Goal: Task Accomplishment & Management: Complete application form

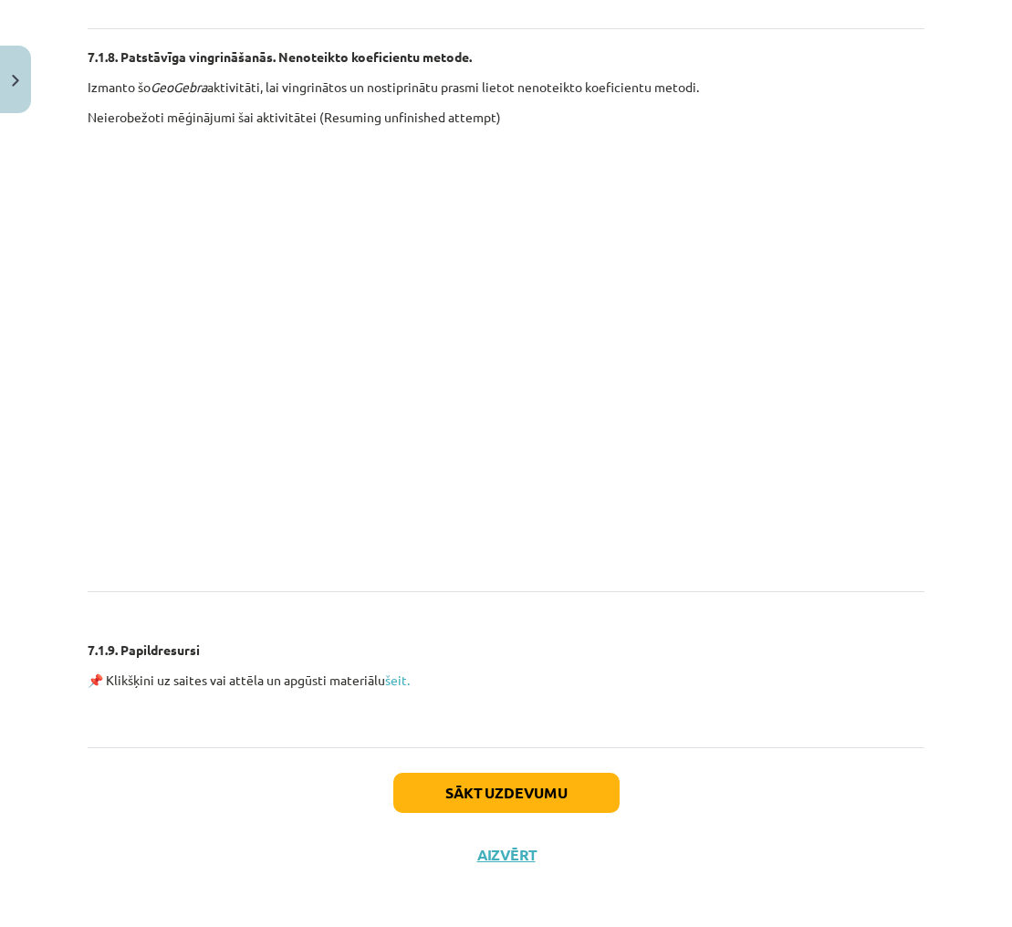
scroll to position [4196, 0]
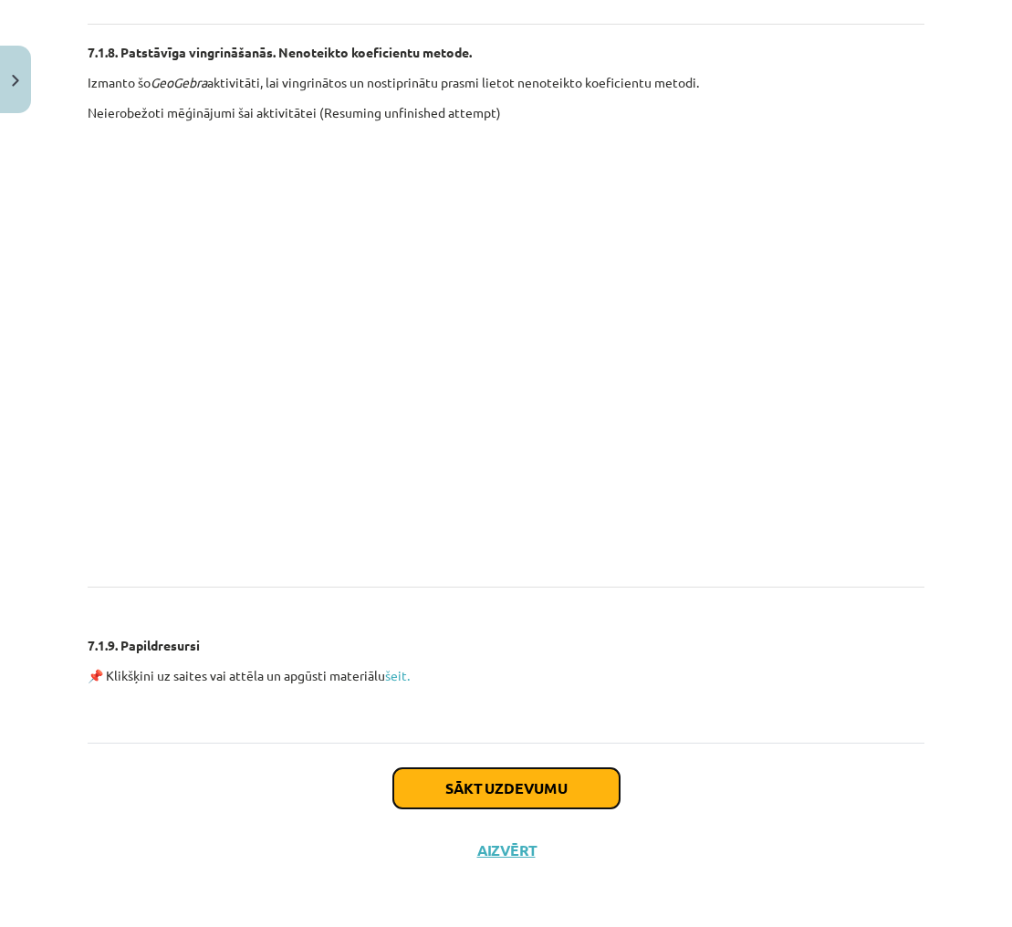
click at [592, 782] on button "Sākt uzdevumu" at bounding box center [506, 788] width 226 height 40
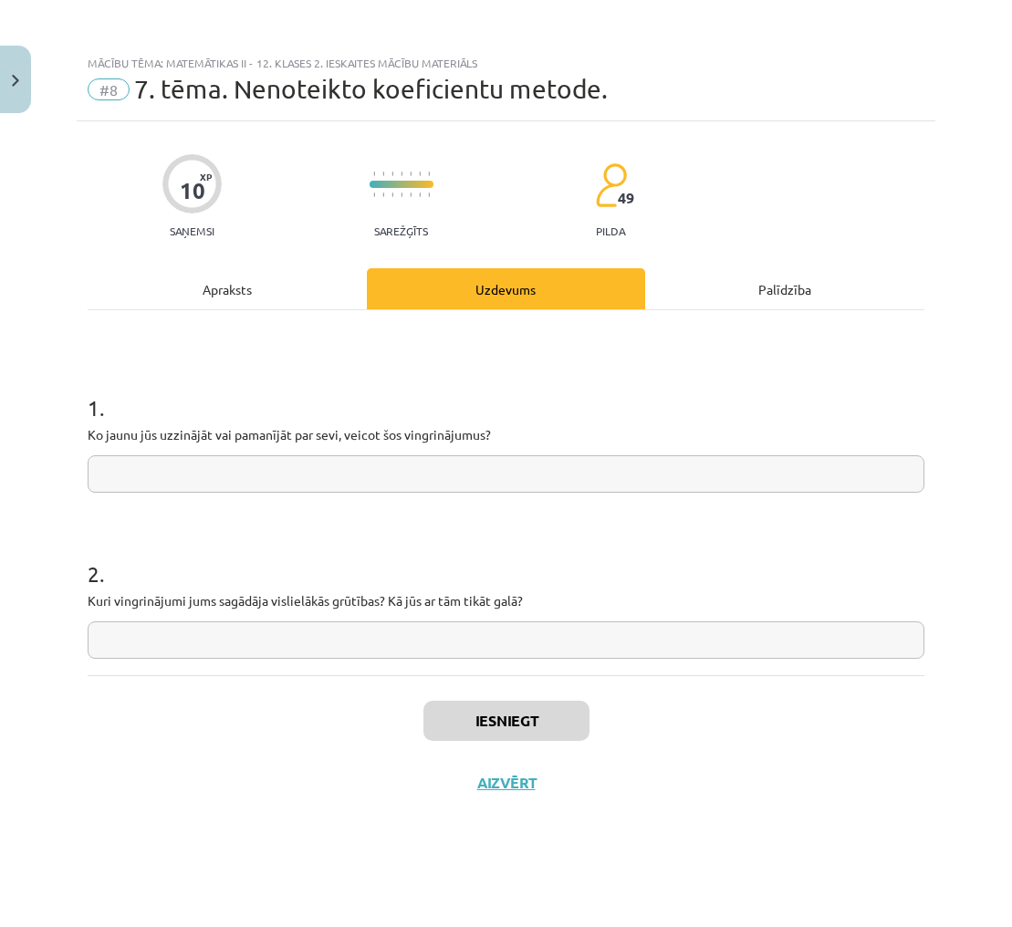
click at [590, 475] on input "text" at bounding box center [506, 473] width 837 height 37
click at [506, 785] on button "Aizvērt" at bounding box center [506, 783] width 69 height 18
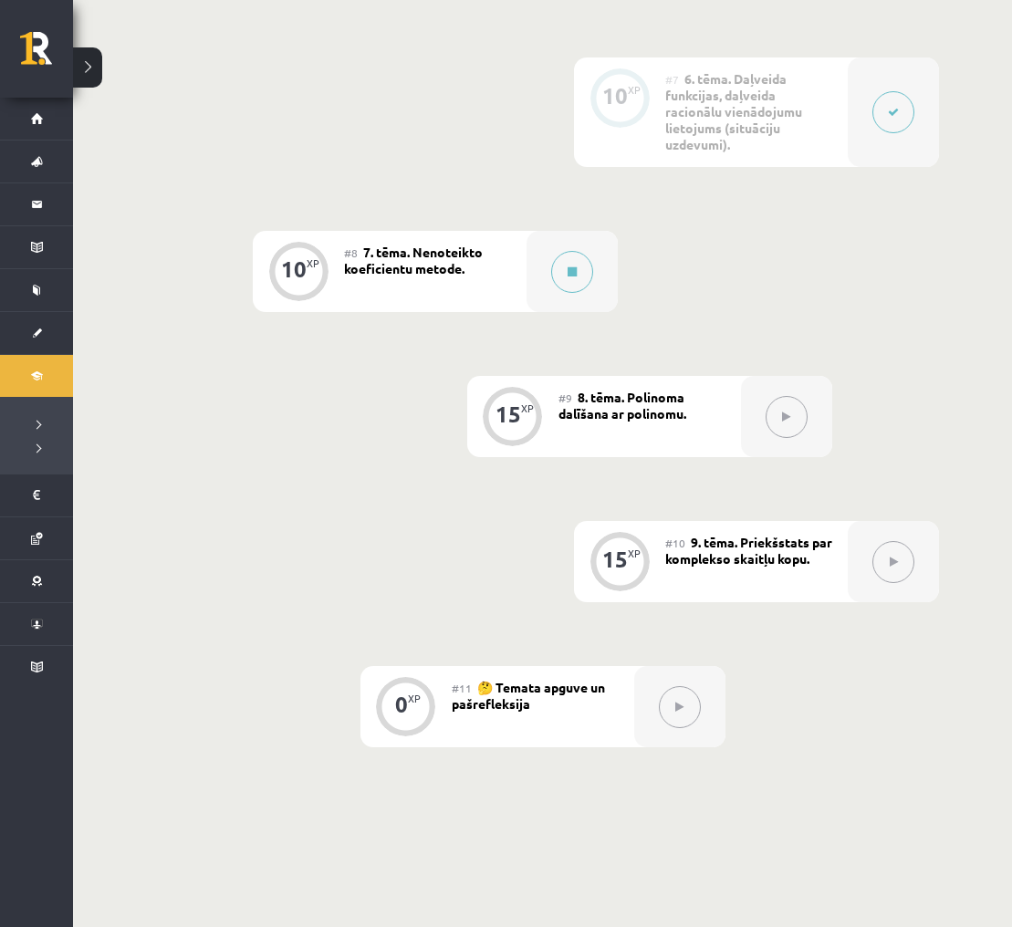
scroll to position [1325, 0]
click at [559, 276] on button at bounding box center [572, 271] width 42 height 42
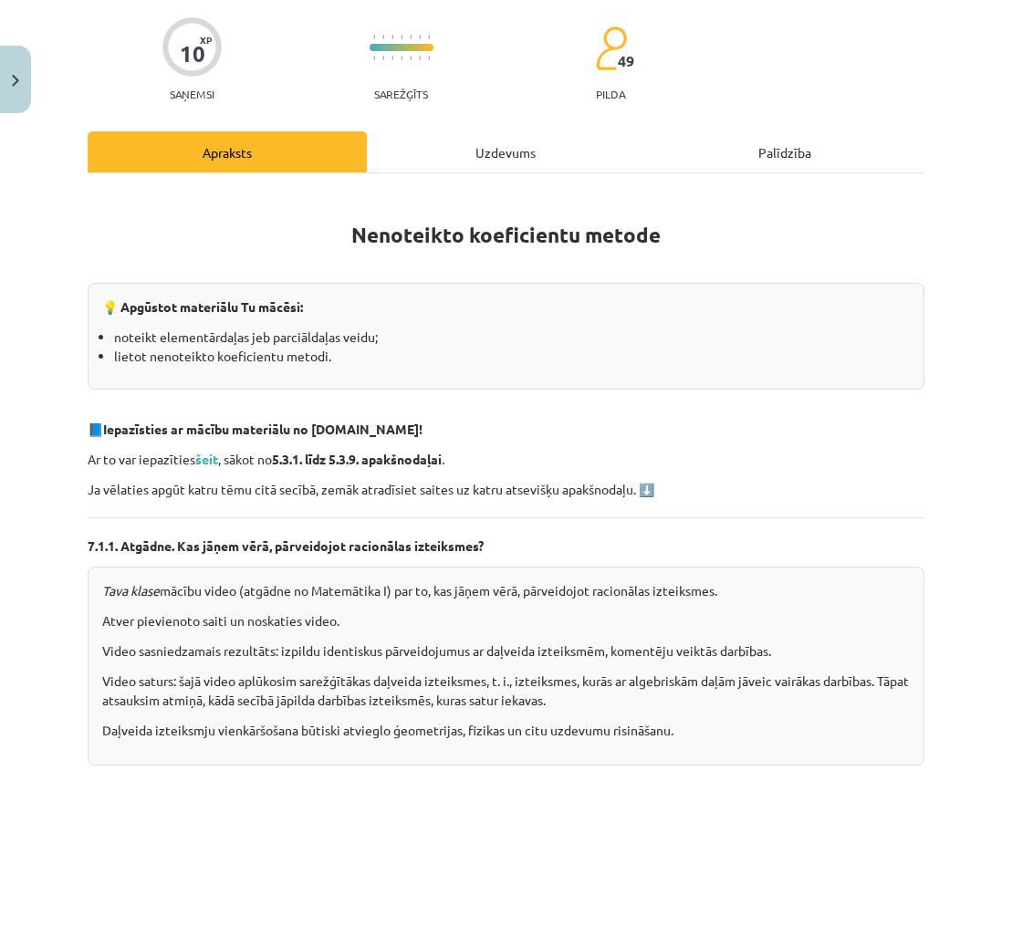
scroll to position [141, 0]
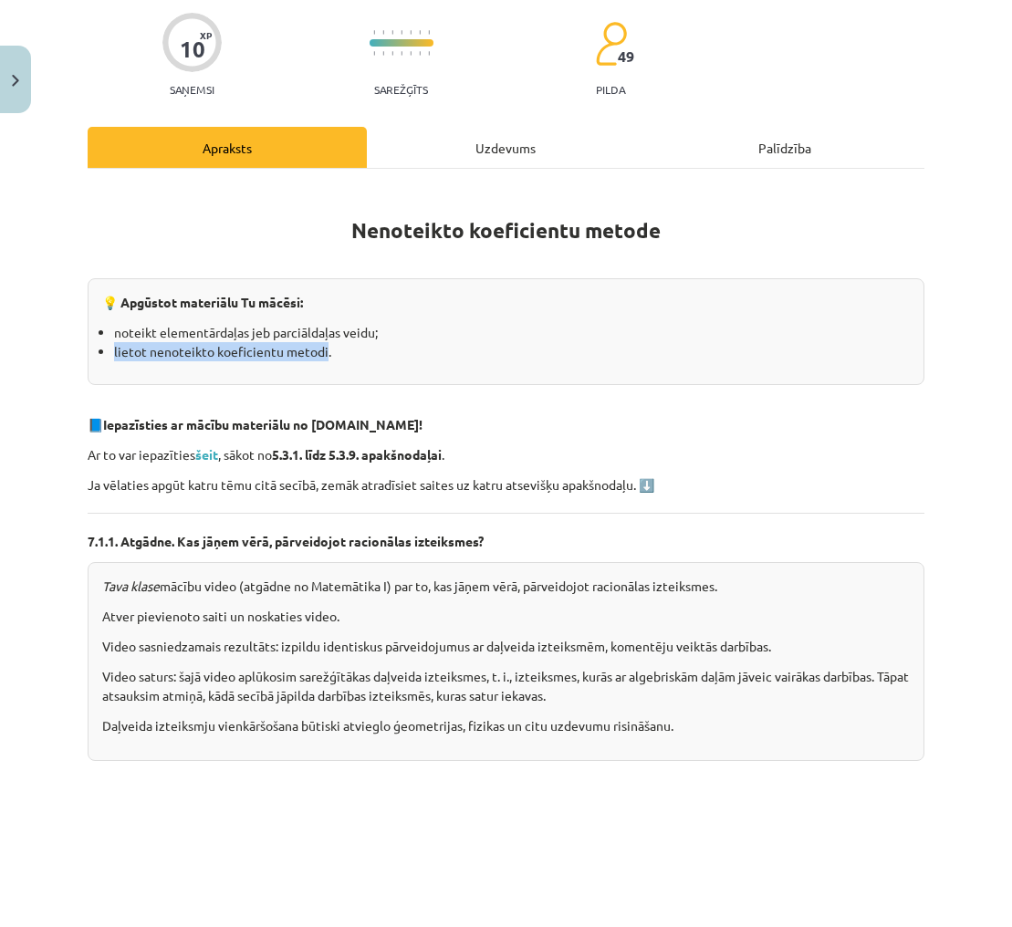
drag, startPoint x: 114, startPoint y: 353, endPoint x: 325, endPoint y: 348, distance: 210.9
click at [323, 348] on li "lietot nenoteikto koeficientu metodi." at bounding box center [512, 351] width 796 height 19
copy li "lietot nenoteikto koeficientu metodi"
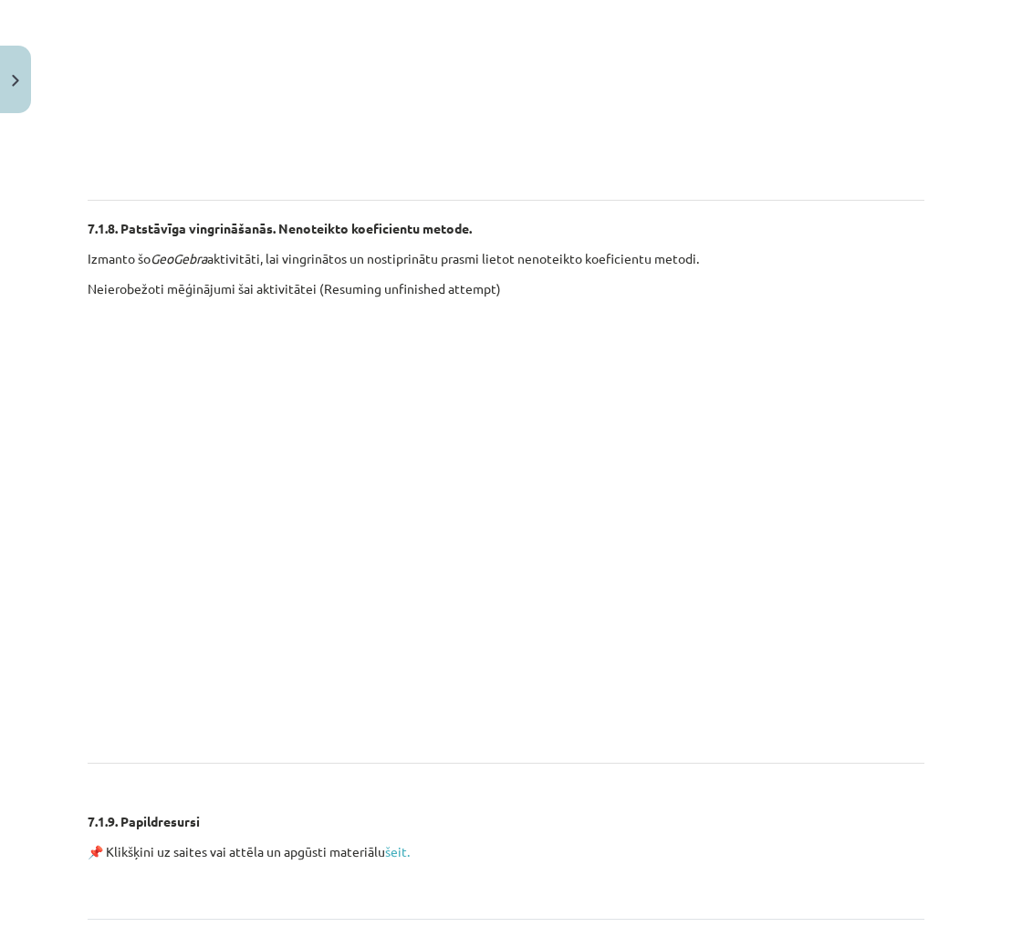
scroll to position [4196, 0]
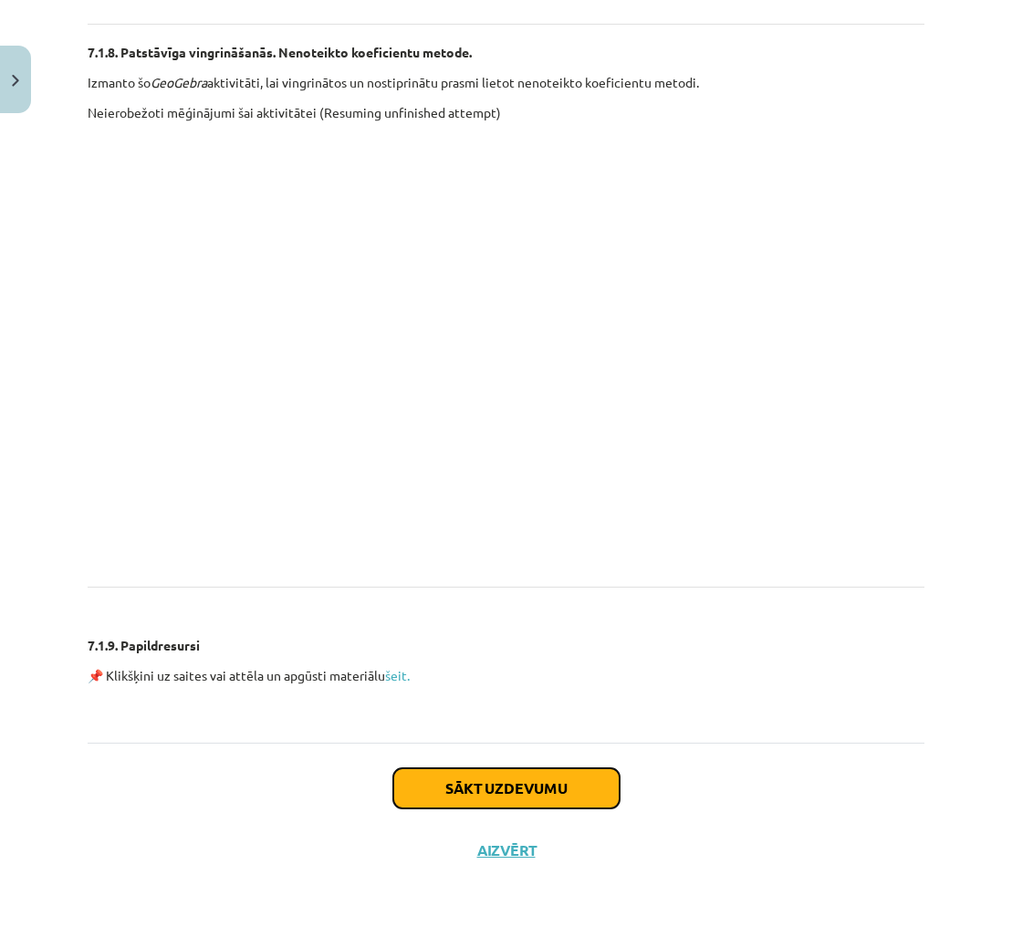
click at [574, 789] on button "Sākt uzdevumu" at bounding box center [506, 788] width 226 height 40
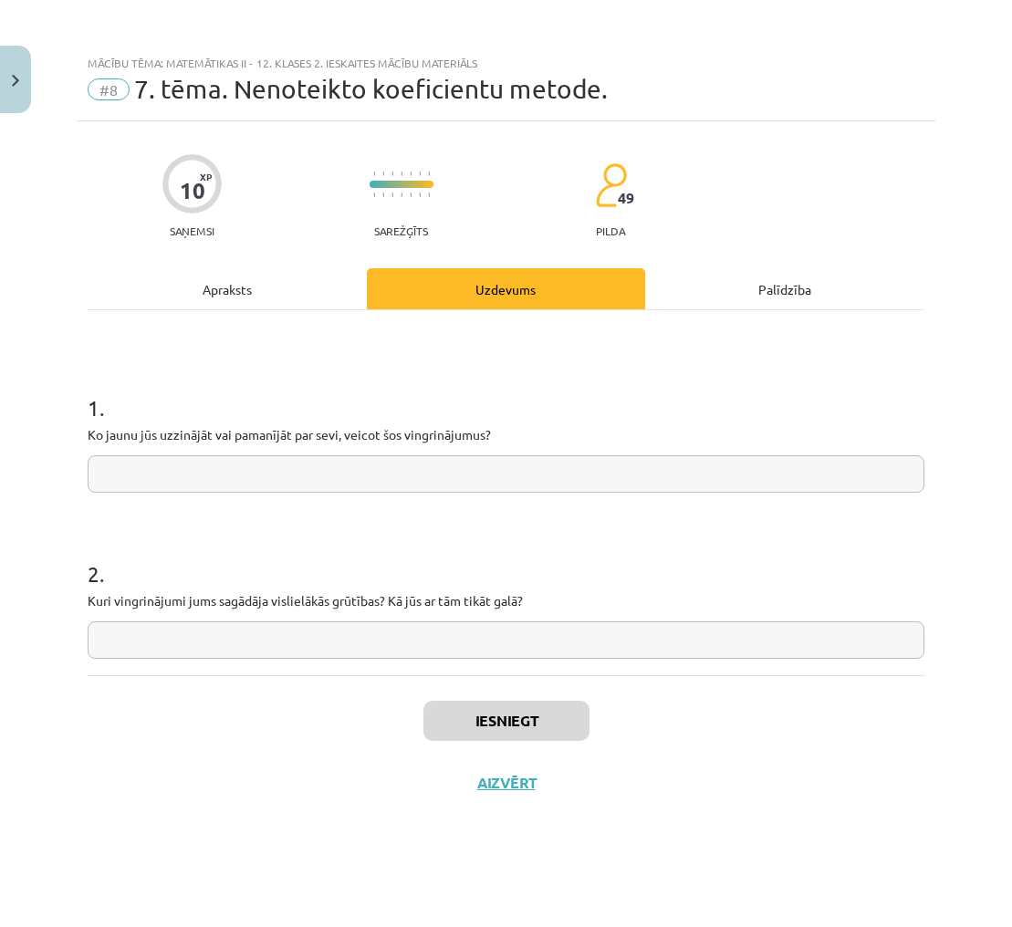
scroll to position [0, 0]
click at [400, 463] on input "text" at bounding box center [506, 473] width 837 height 37
paste input "**********"
type input "**********"
click at [270, 643] on input "text" at bounding box center [506, 639] width 837 height 37
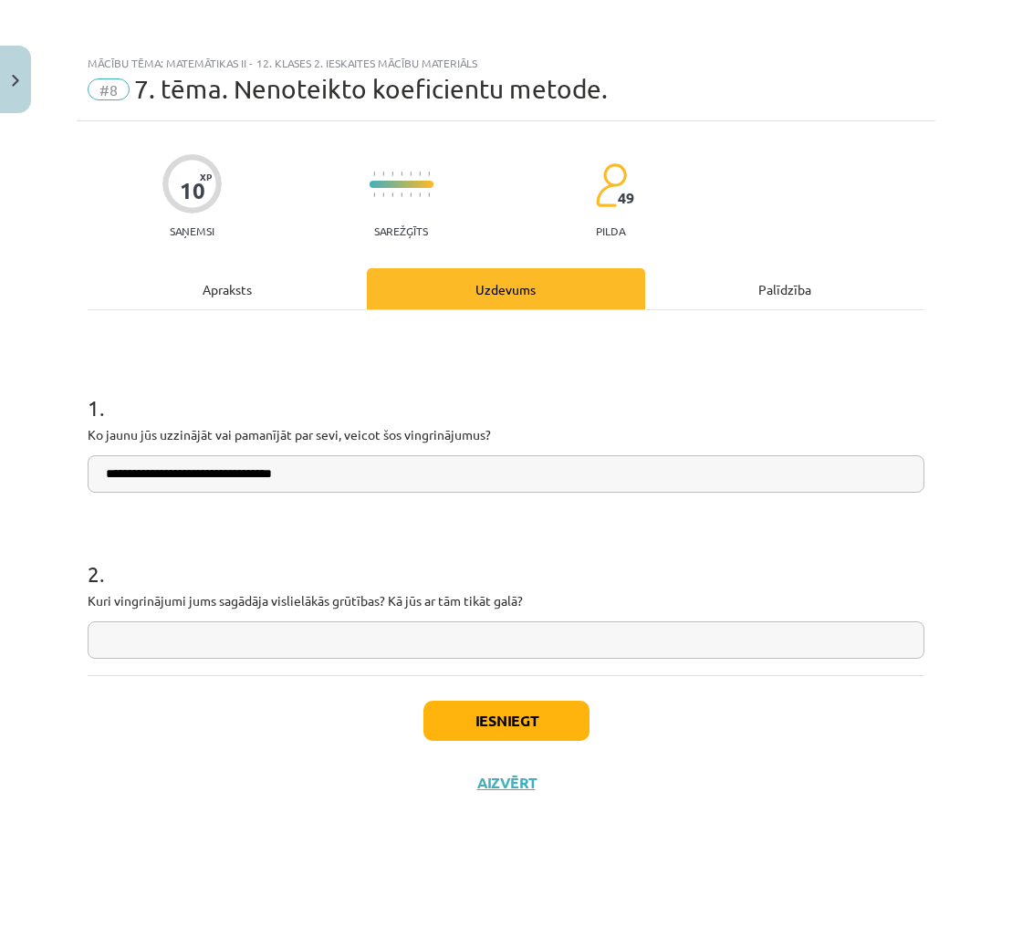
click at [642, 631] on input "text" at bounding box center [506, 639] width 837 height 37
click at [478, 633] on input "text" at bounding box center [506, 639] width 837 height 37
type input "*"
click at [751, 636] on input "text" at bounding box center [506, 639] width 837 height 37
type input "**********"
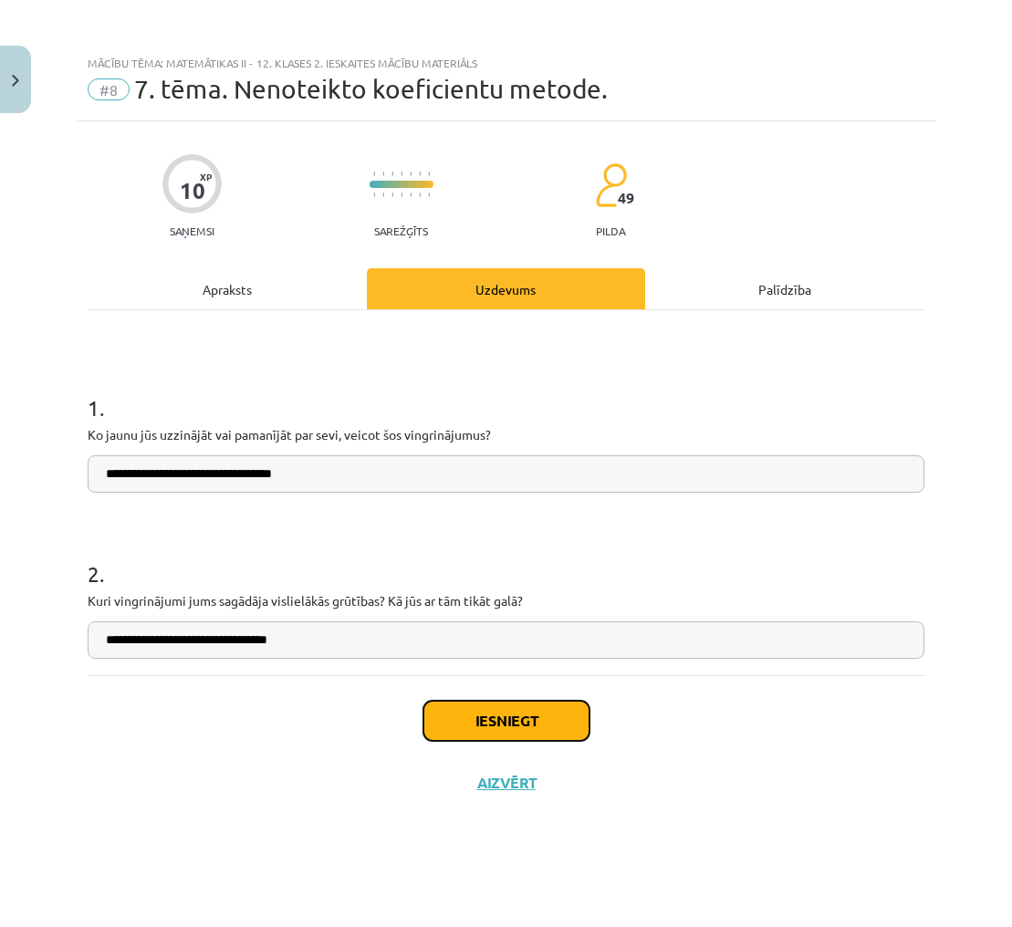
click at [504, 711] on button "Iesniegt" at bounding box center [506, 721] width 166 height 40
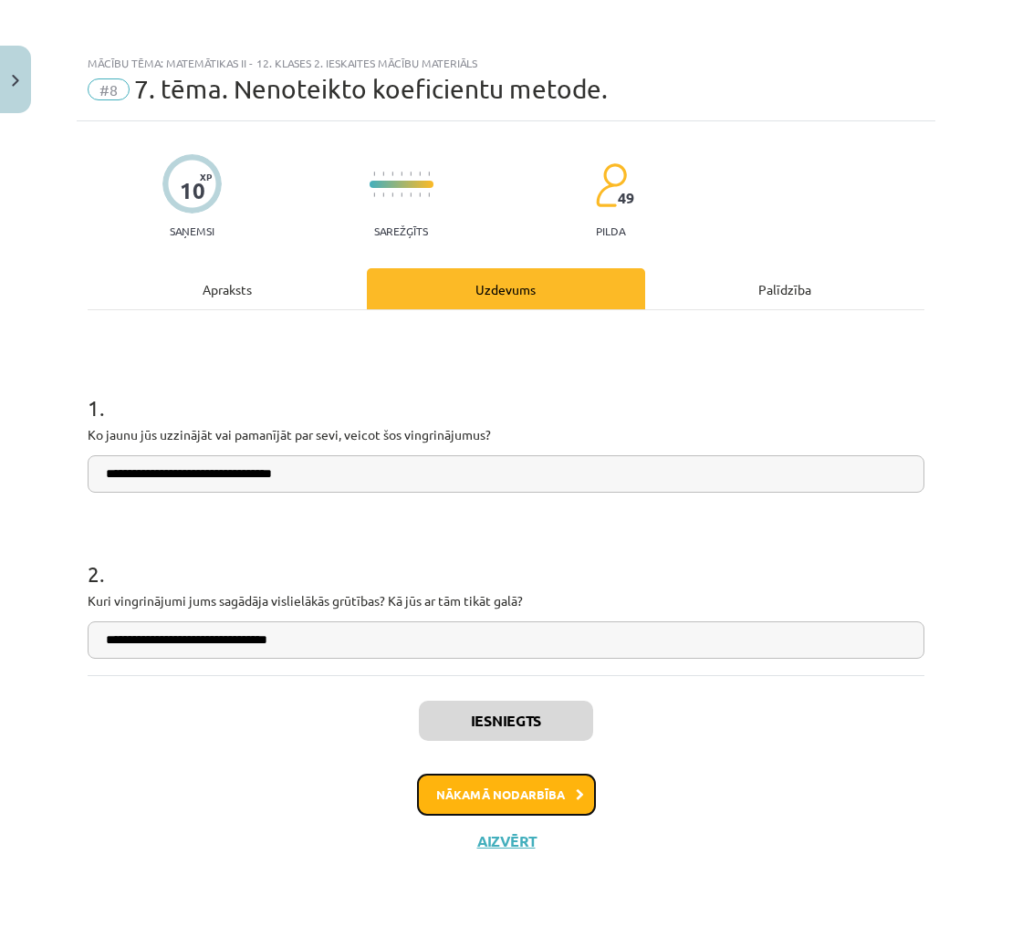
click at [568, 803] on button "Nākamā nodarbība" at bounding box center [506, 795] width 179 height 42
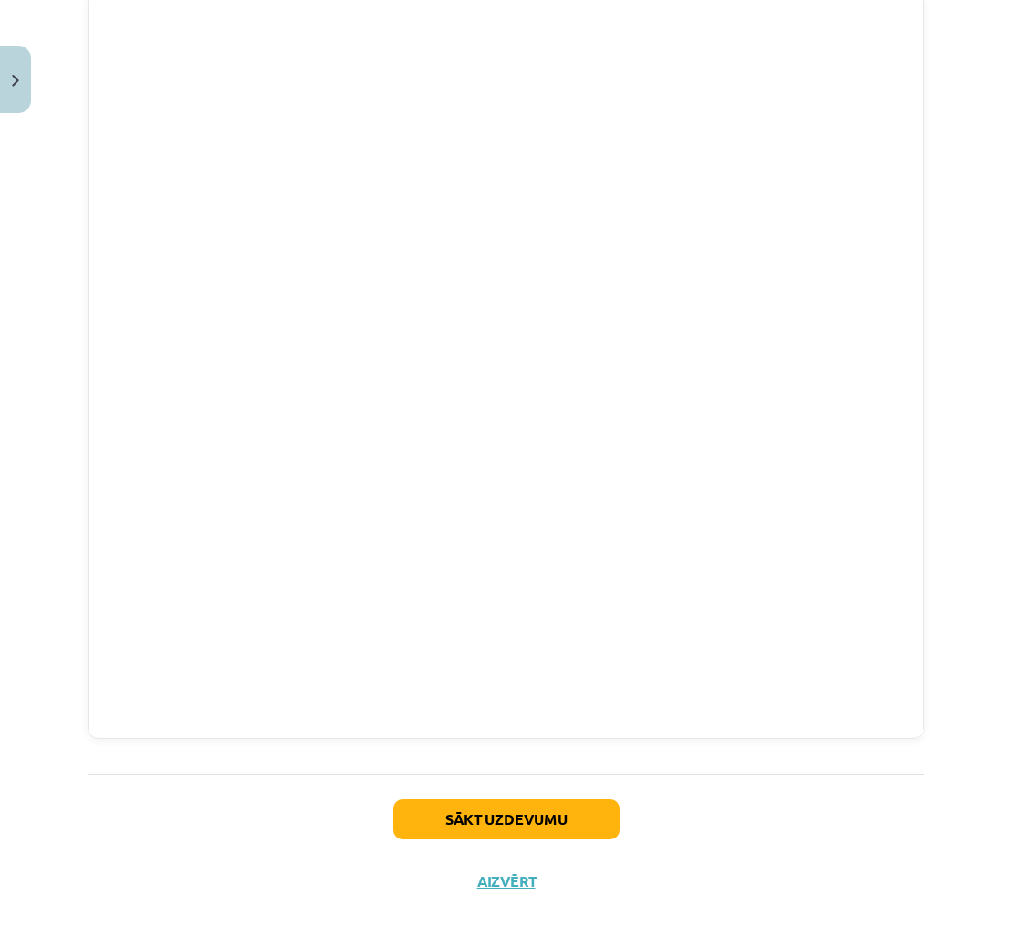
scroll to position [3246, 0]
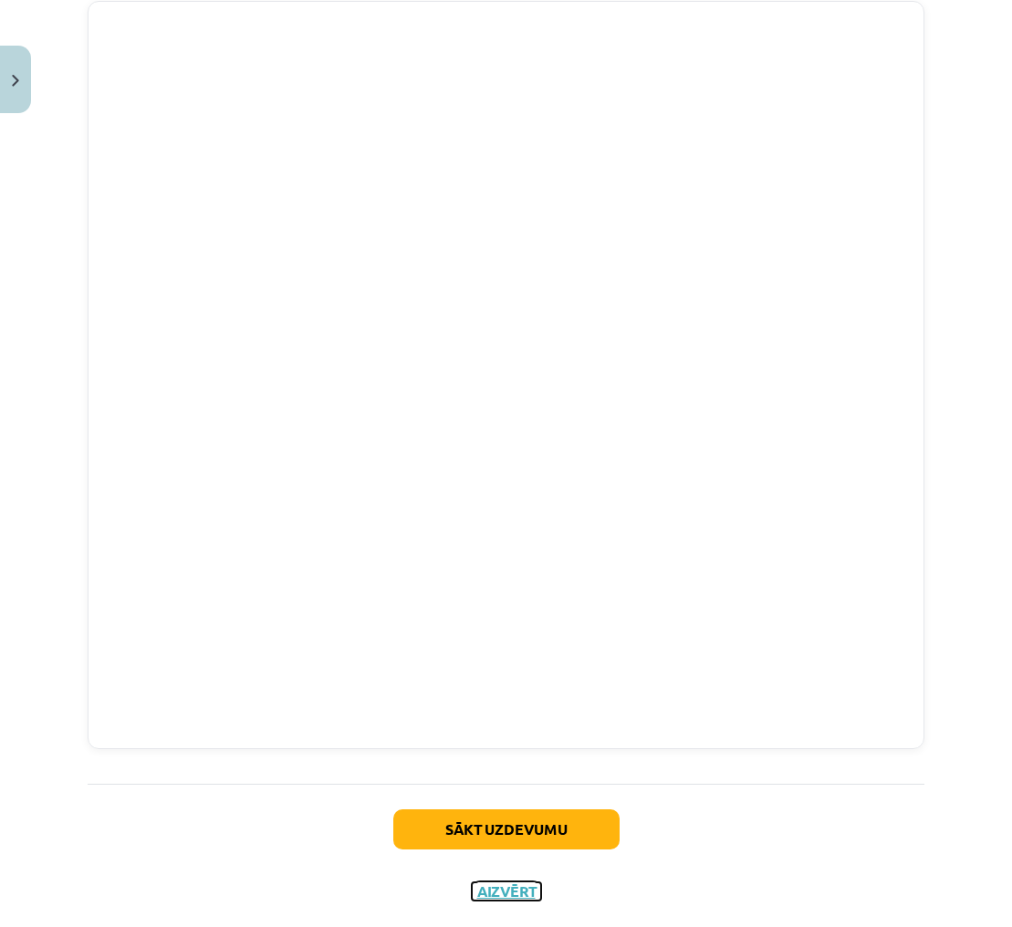
click at [499, 886] on button "Aizvērt" at bounding box center [506, 891] width 69 height 18
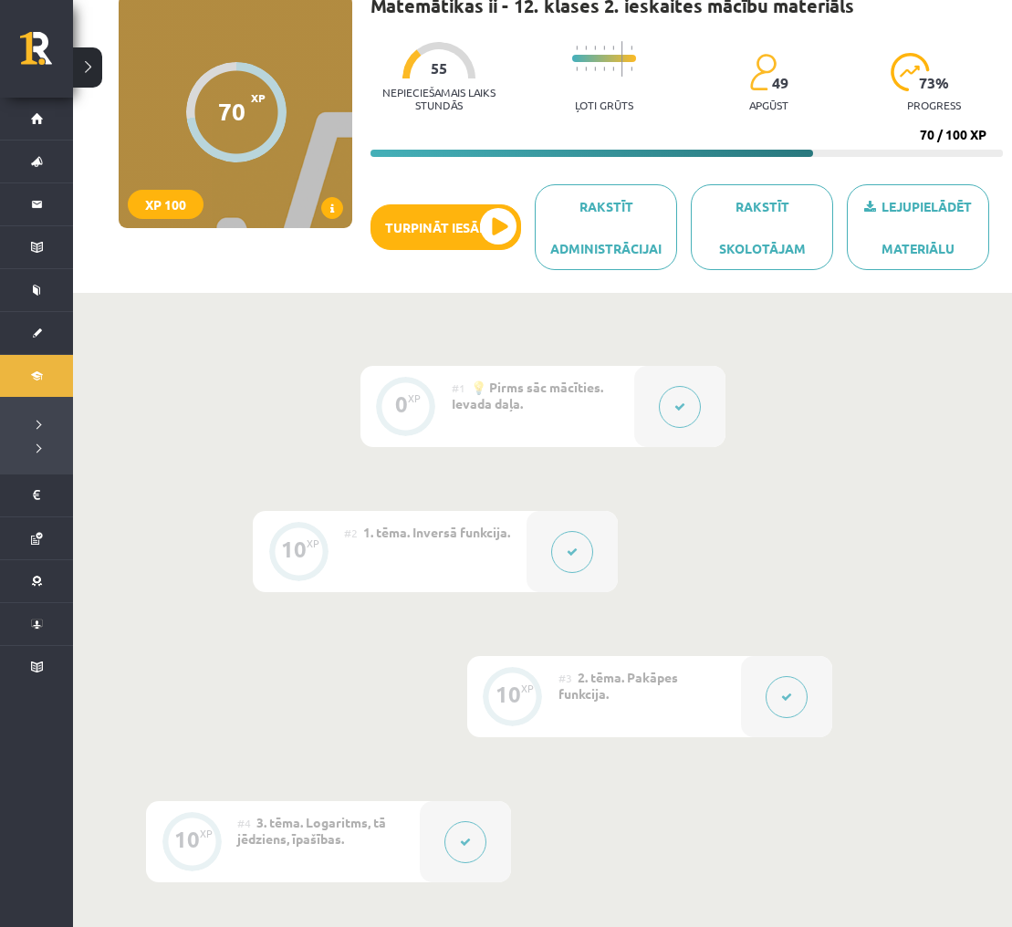
scroll to position [0, 0]
